Goal: Task Accomplishment & Management: Use online tool/utility

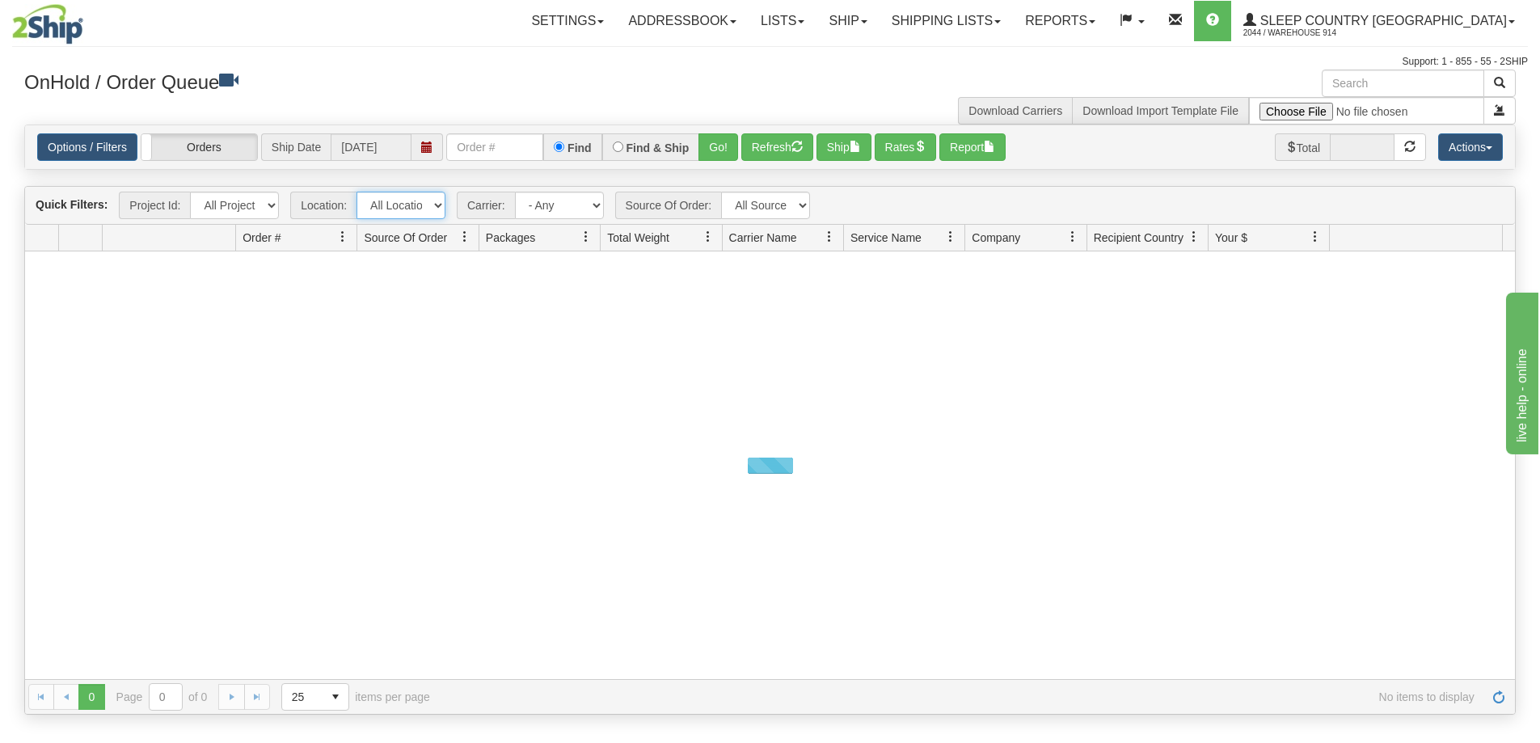
click at [401, 206] on select "All Locations 914 9009 [GEOGRAPHIC_DATA] SLE BEDDN ZINUC" at bounding box center [401, 205] width 89 height 27
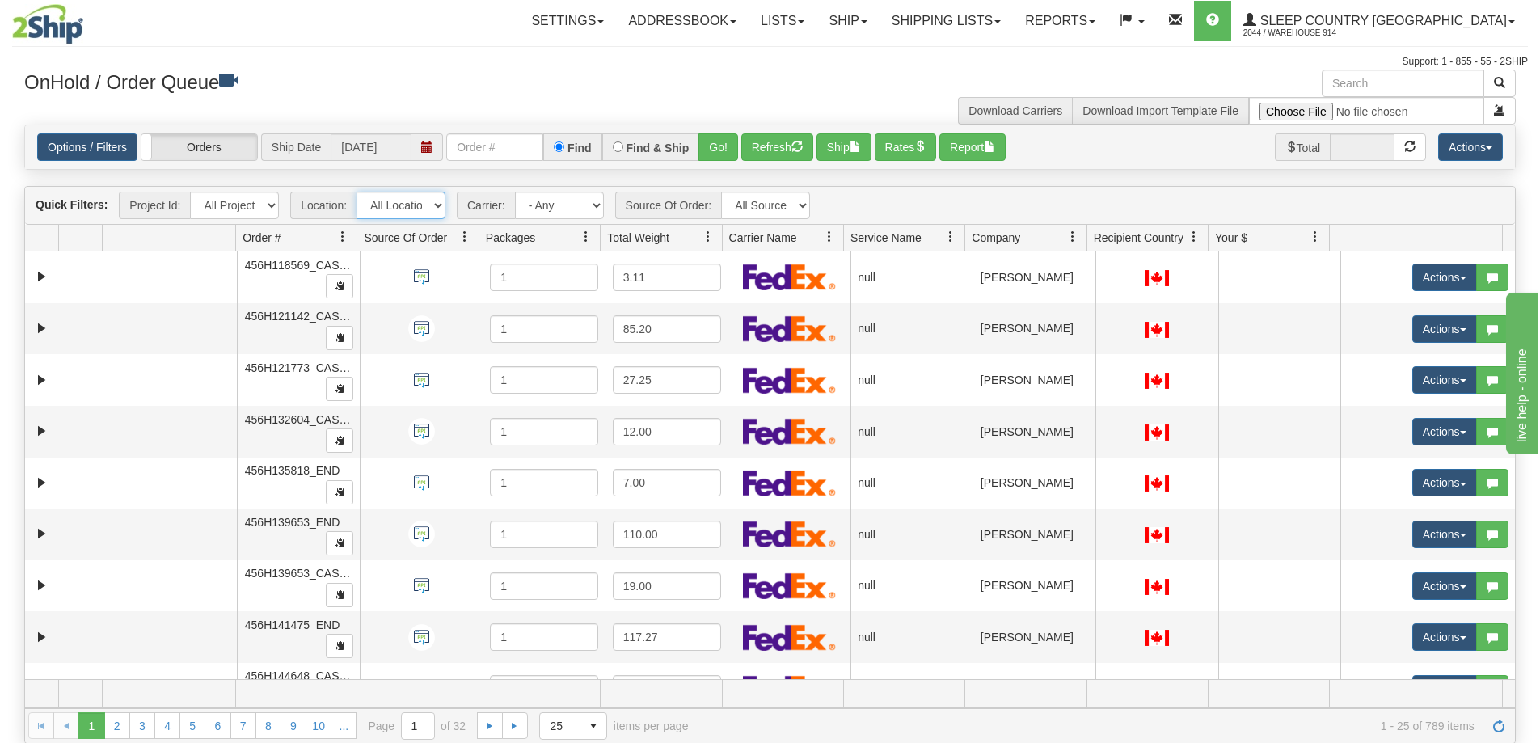
select select "7603"
click at [357, 192] on select "All Locations 914 9009 [GEOGRAPHIC_DATA] SLE BEDDN ZINUC" at bounding box center [401, 205] width 89 height 27
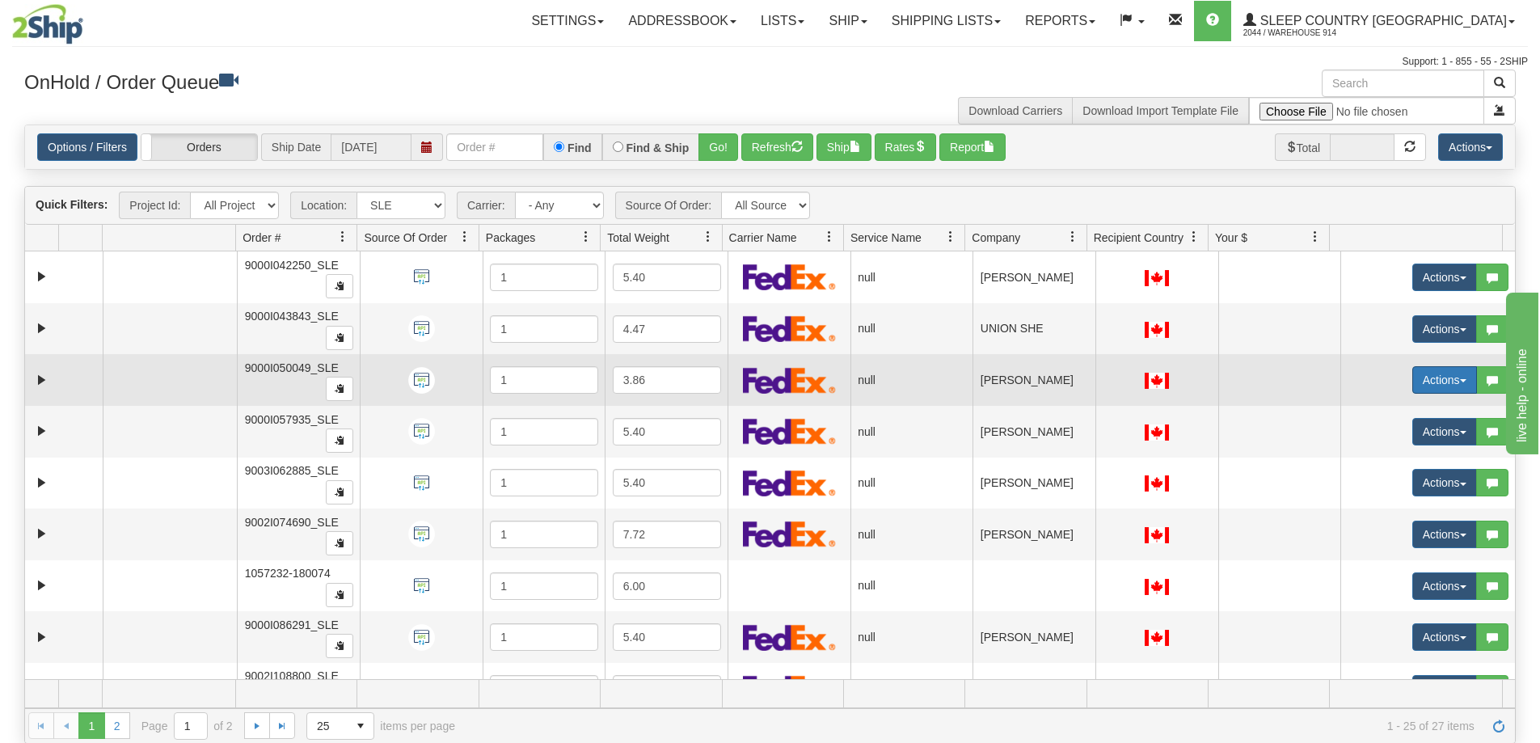
click at [1446, 388] on button "Actions" at bounding box center [1444, 379] width 65 height 27
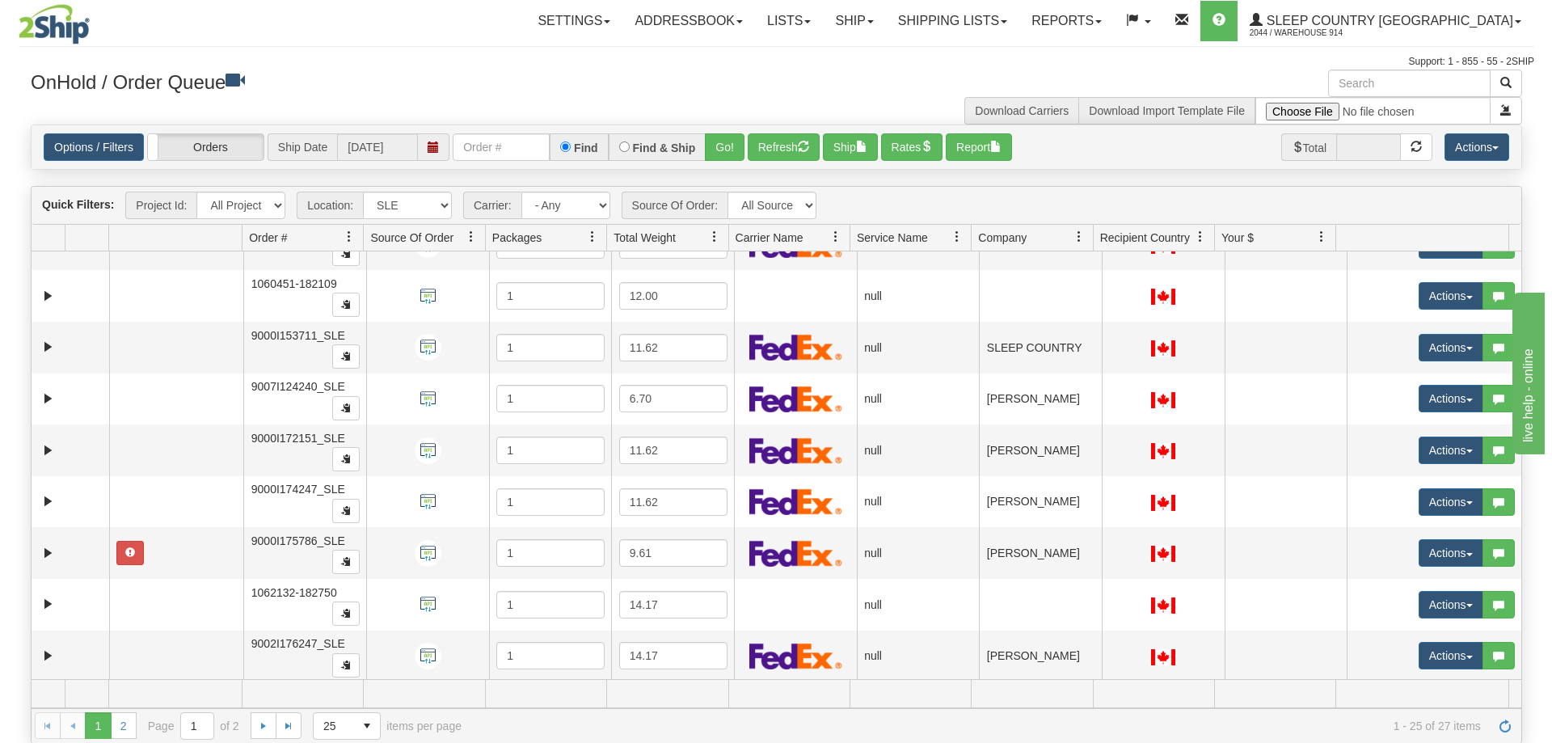
scroll to position [728, 0]
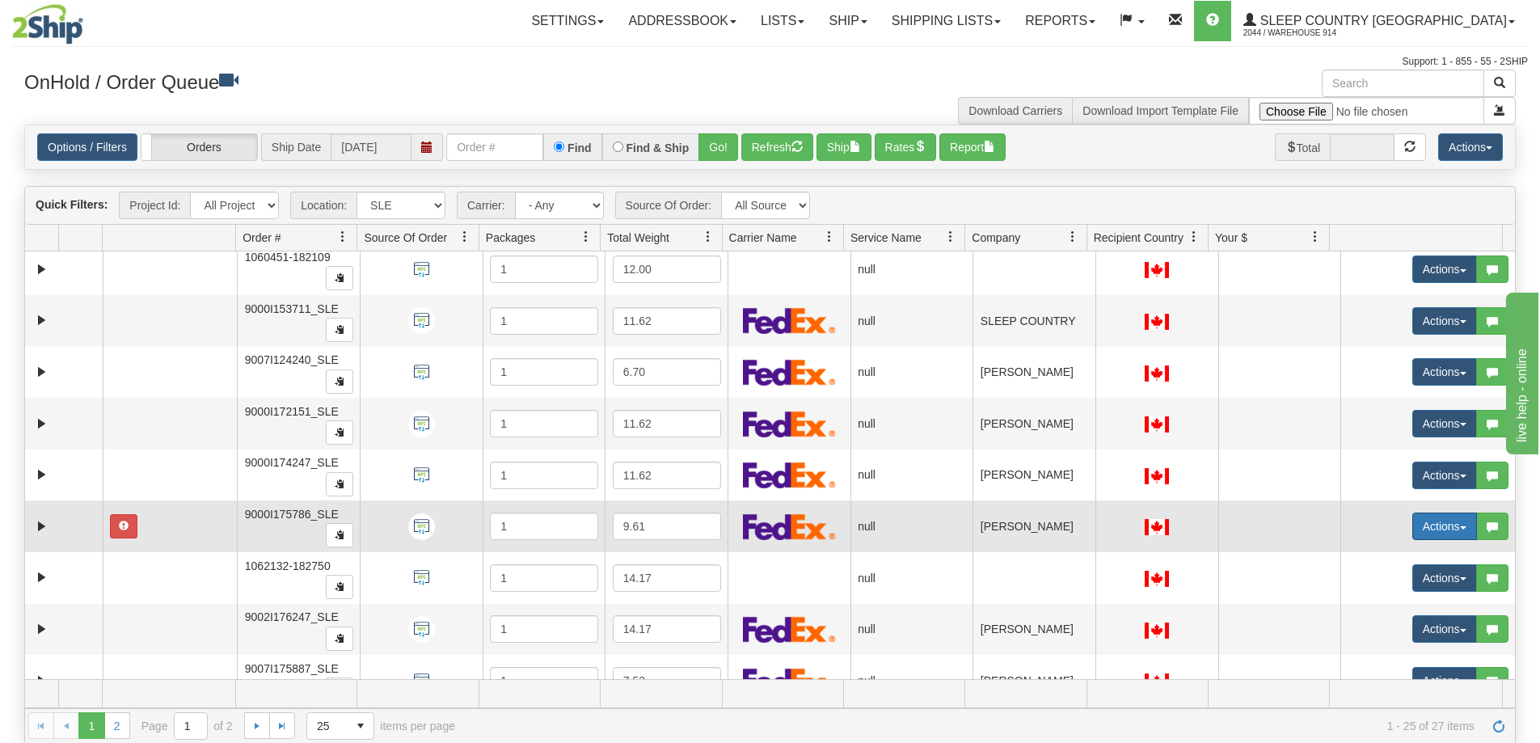
click at [1428, 519] on button "Actions" at bounding box center [1444, 526] width 65 height 27
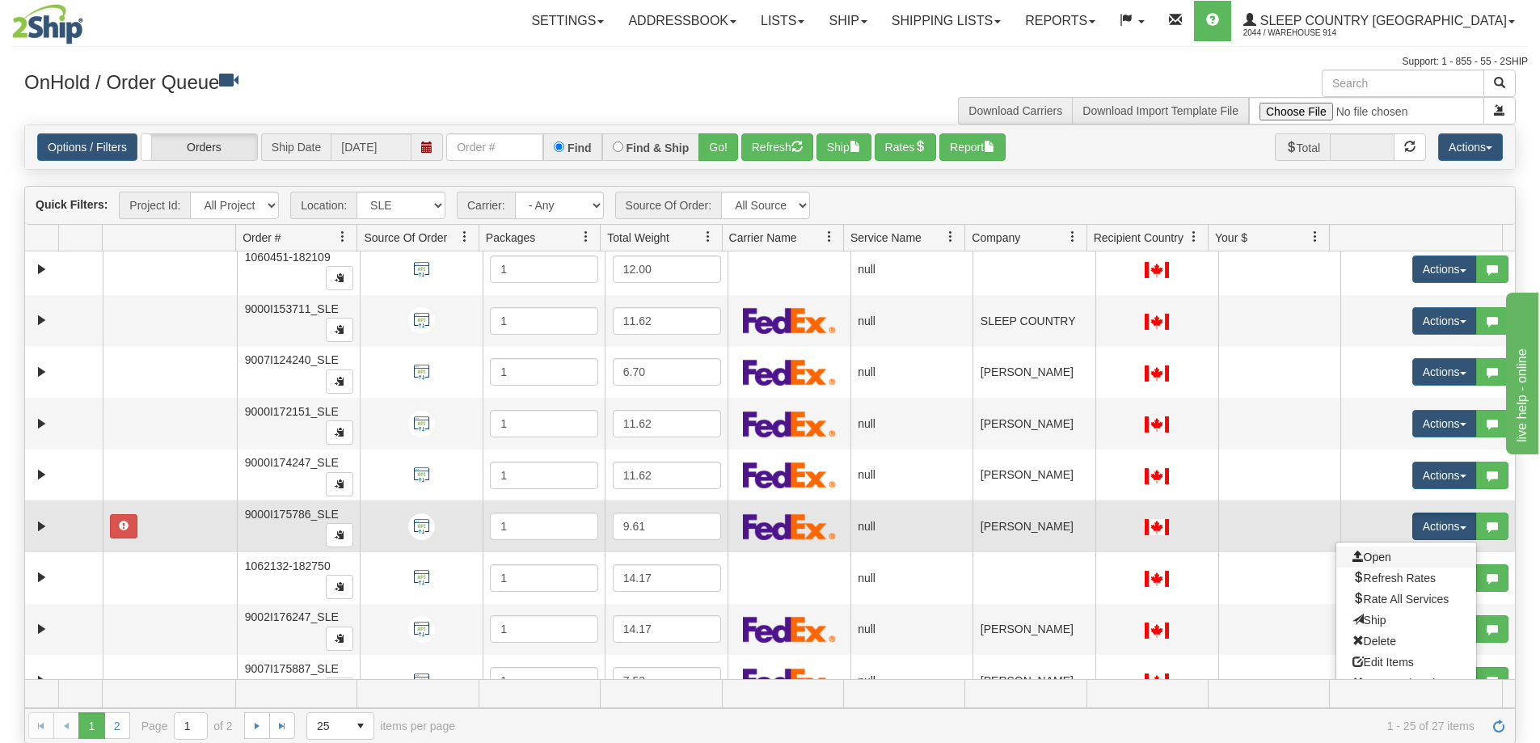
click at [1388, 554] on link "Open" at bounding box center [1406, 557] width 140 height 21
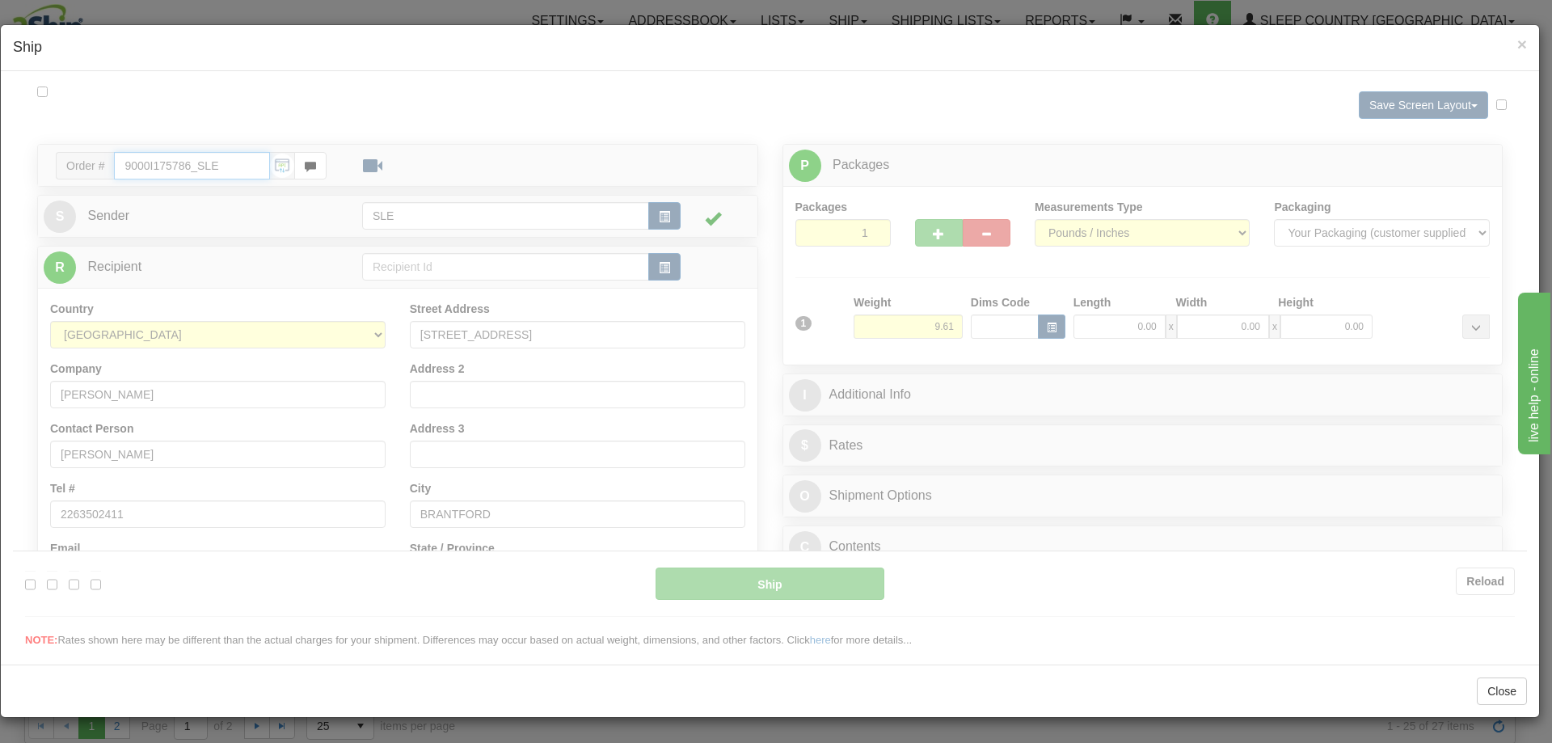
scroll to position [0, 0]
type input "17:01"
type input "16:00"
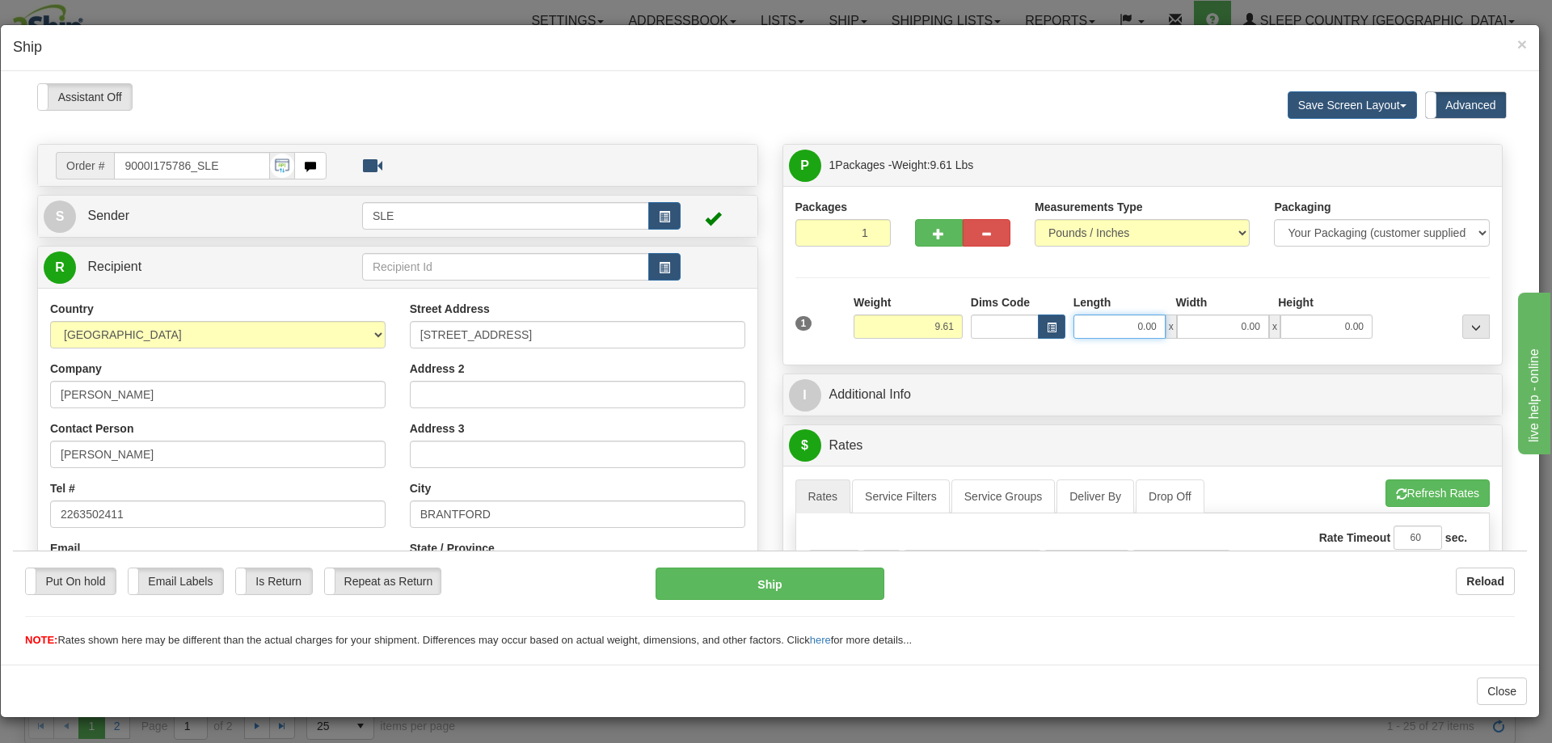
drag, startPoint x: 1082, startPoint y: 327, endPoint x: 1159, endPoint y: 326, distance: 76.8
click at [1159, 327] on div "0.00 x 0.00 x 0.00" at bounding box center [1223, 326] width 299 height 24
type input "10.00"
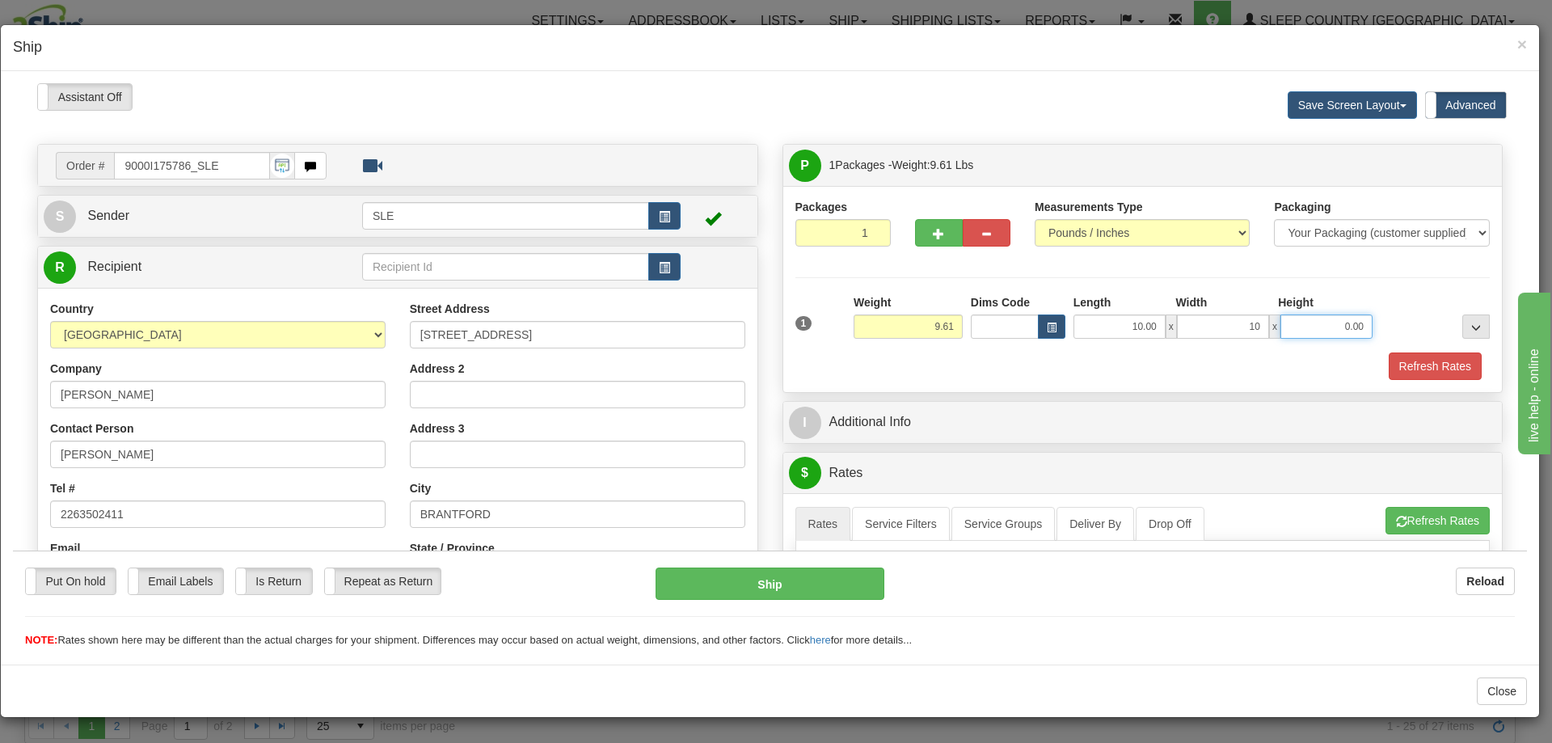
type input "10.00"
type input "20.00"
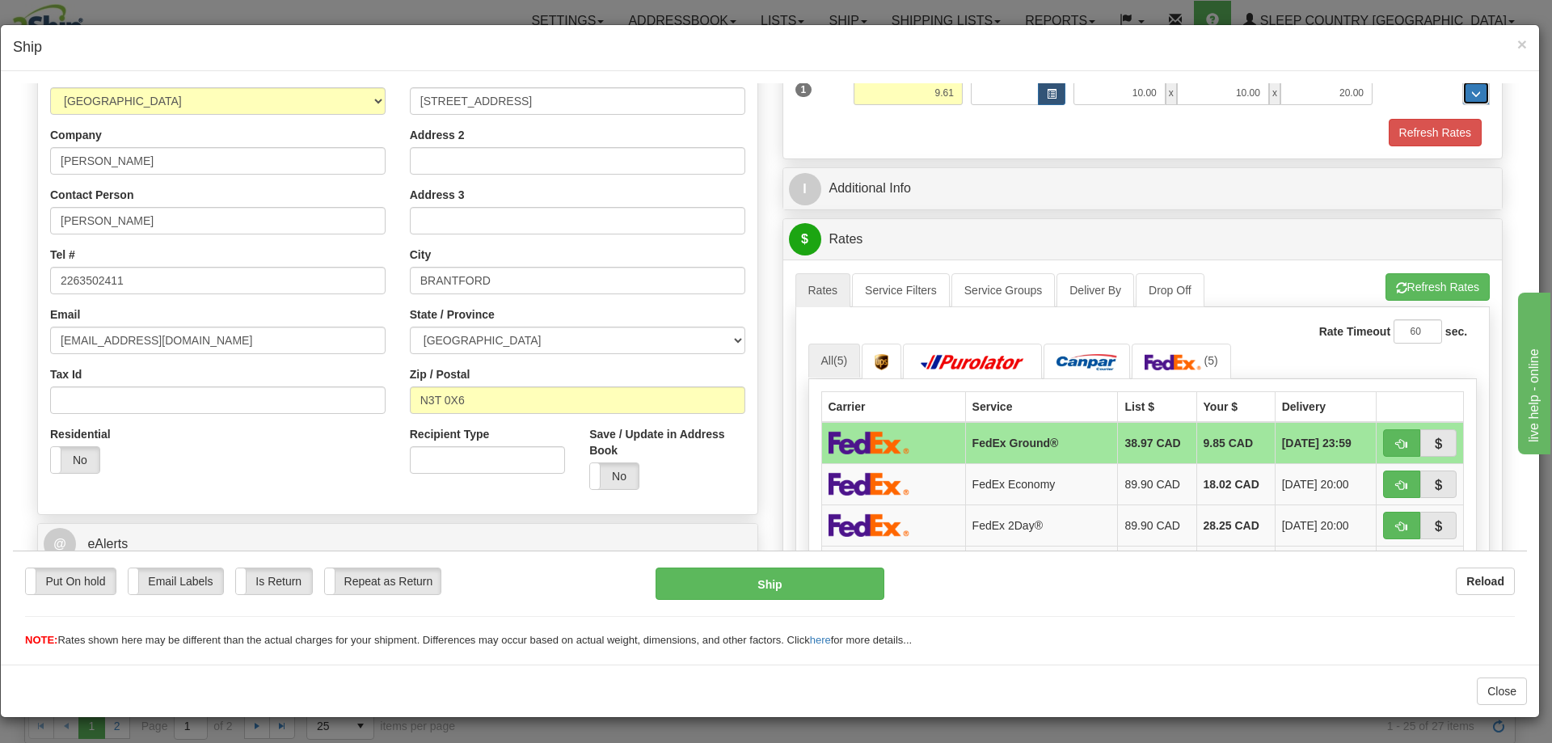
scroll to position [243, 0]
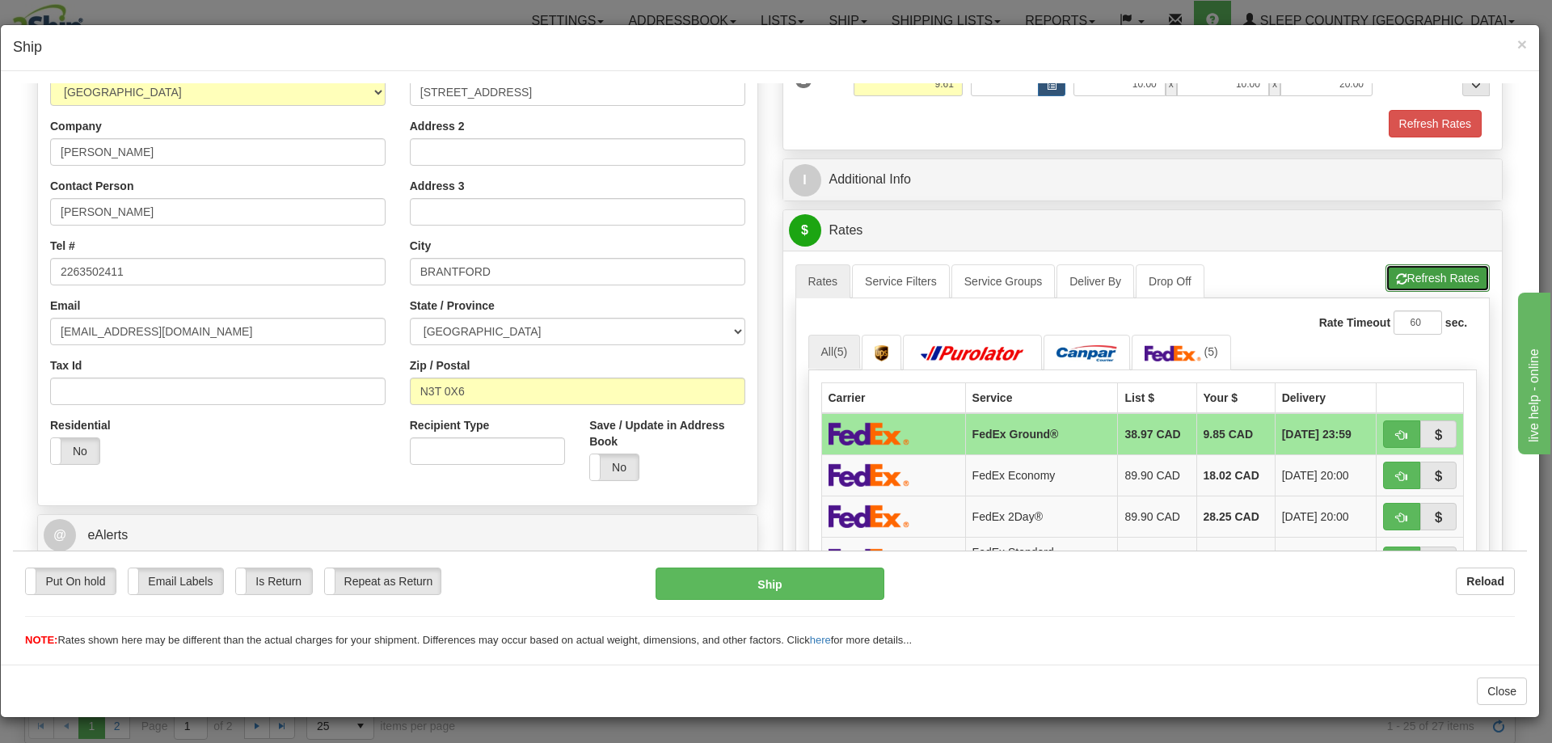
click at [1413, 284] on button "Refresh Rates" at bounding box center [1438, 277] width 104 height 27
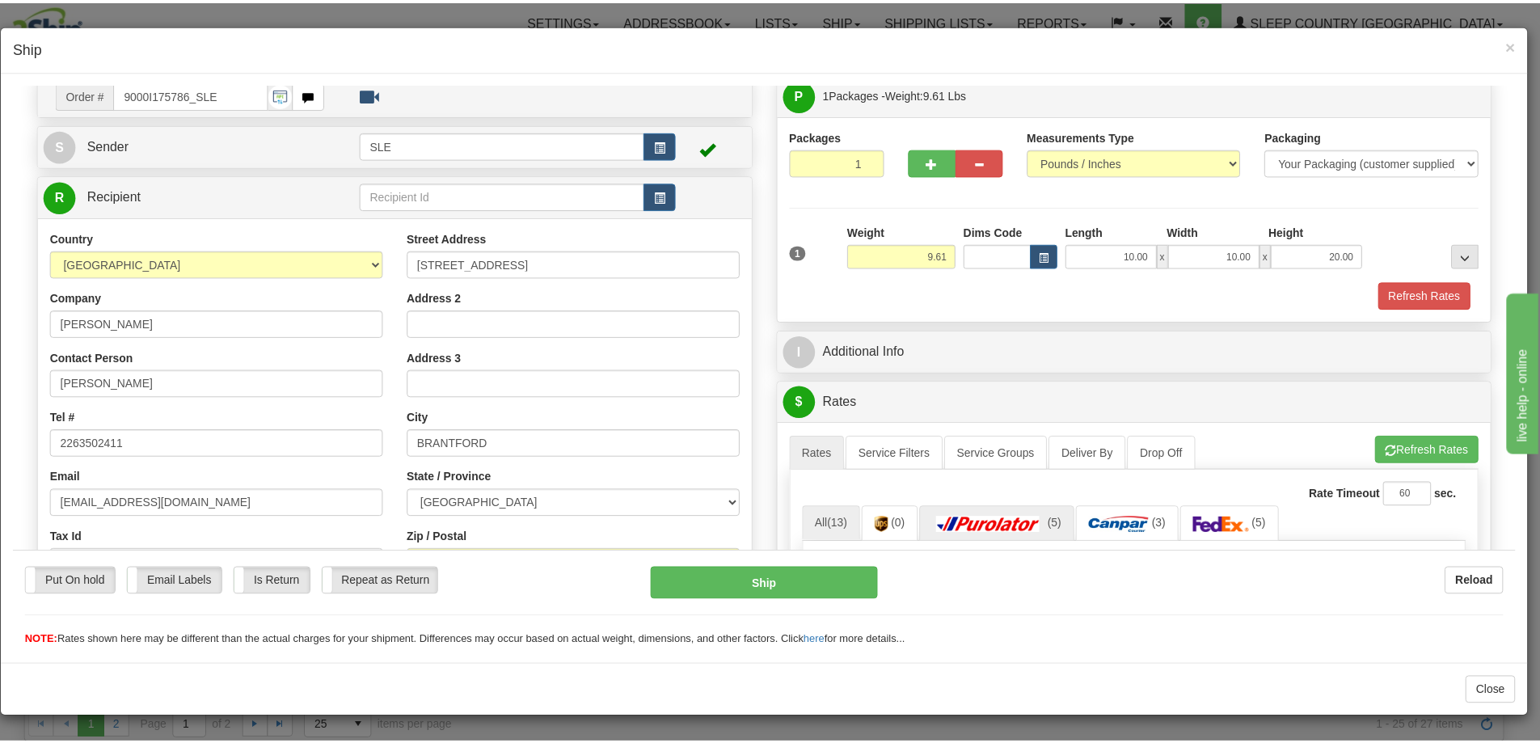
scroll to position [0, 0]
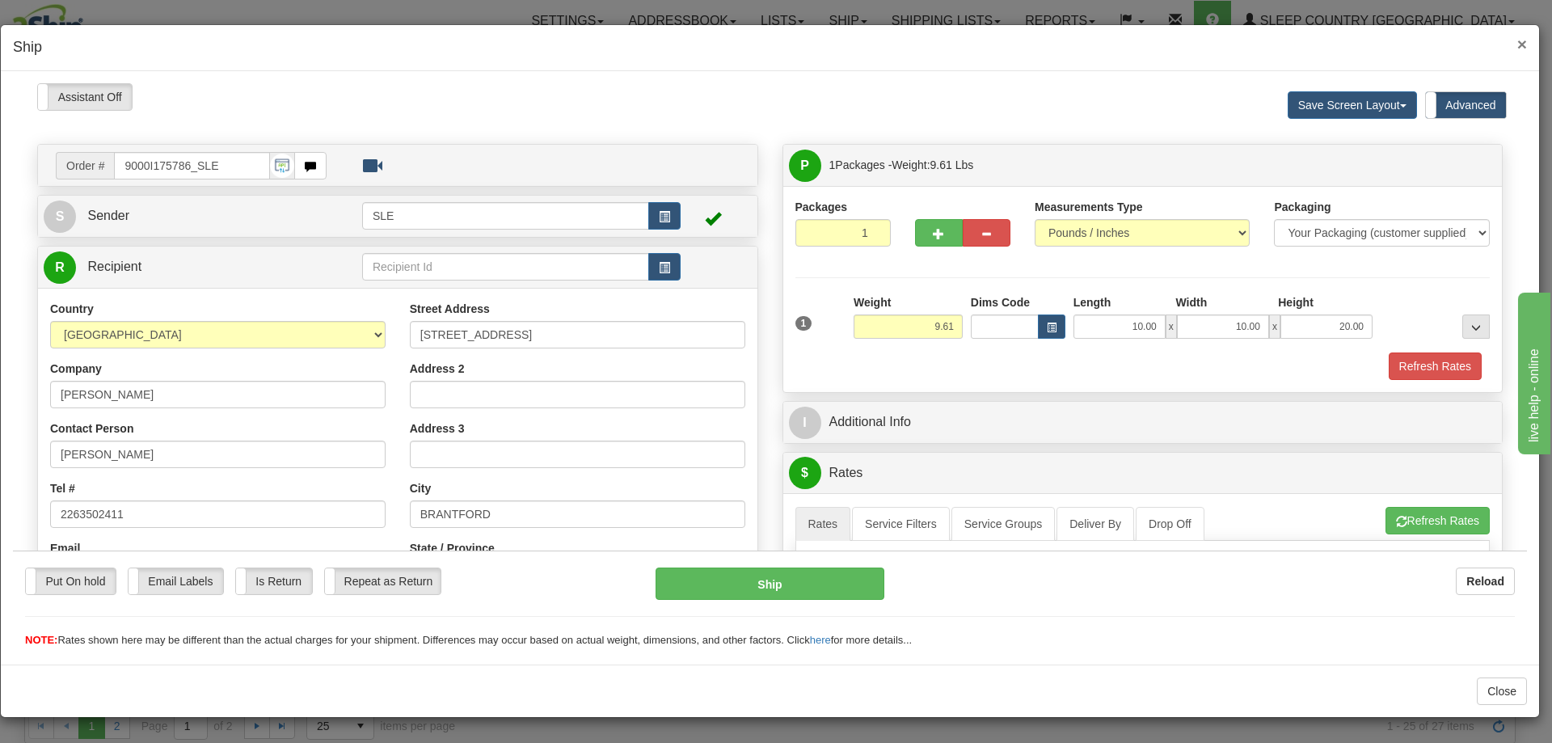
click at [1519, 40] on span "×" at bounding box center [1523, 44] width 10 height 19
